Goal: Information Seeking & Learning: Learn about a topic

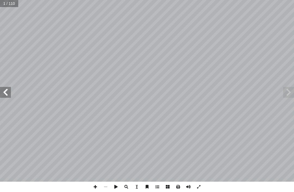
click at [291, 90] on span at bounding box center [288, 92] width 11 height 11
click at [286, 89] on span at bounding box center [288, 92] width 11 height 11
click at [286, 93] on span at bounding box center [288, 92] width 11 height 11
click at [292, 91] on span at bounding box center [288, 92] width 11 height 11
click at [290, 91] on span at bounding box center [288, 92] width 11 height 11
